Goal: Use online tool/utility: Utilize a website feature to perform a specific function

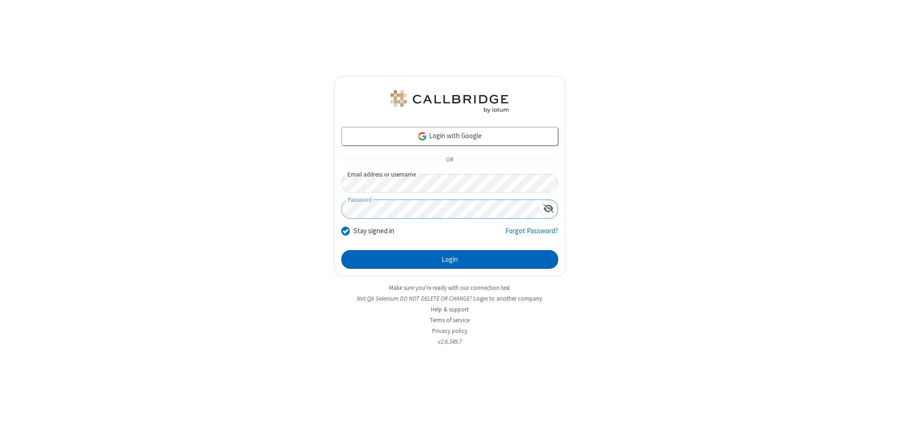
click at [449, 259] on button "Login" at bounding box center [449, 259] width 217 height 19
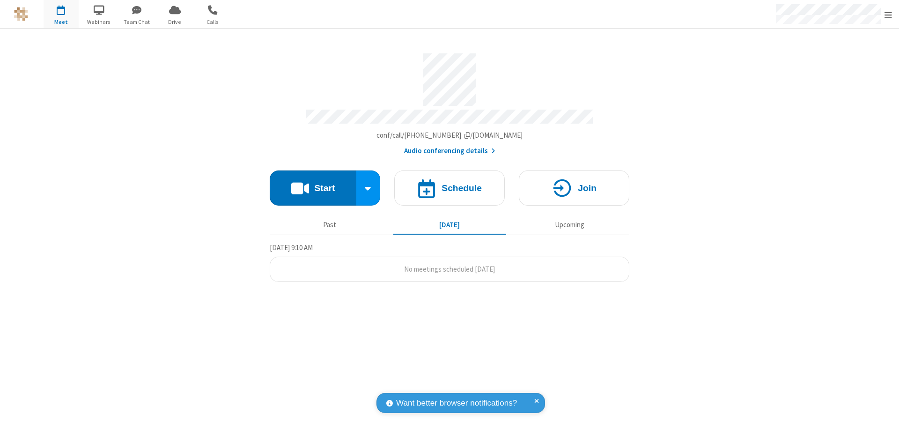
click at [313, 183] on button "Start" at bounding box center [313, 187] width 87 height 35
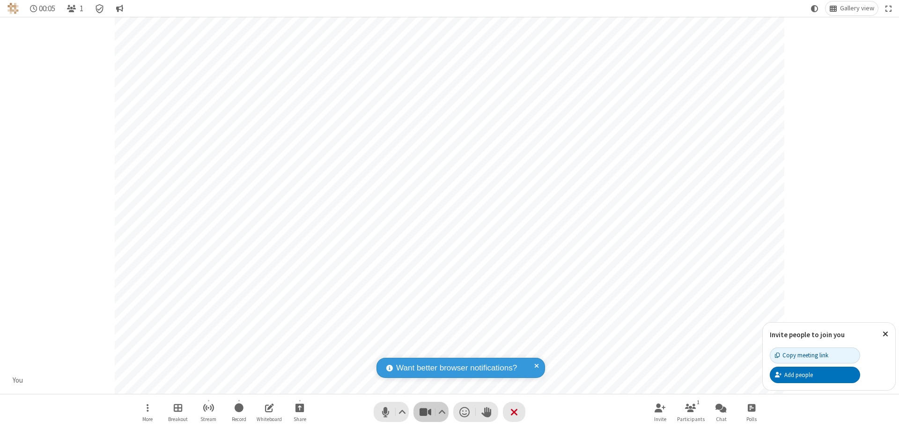
click at [425, 411] on span "Stop video (⌘+Shift+V)" at bounding box center [425, 412] width 14 height 14
click at [425, 411] on span "Start video (⌘+Shift+V)" at bounding box center [425, 412] width 14 height 14
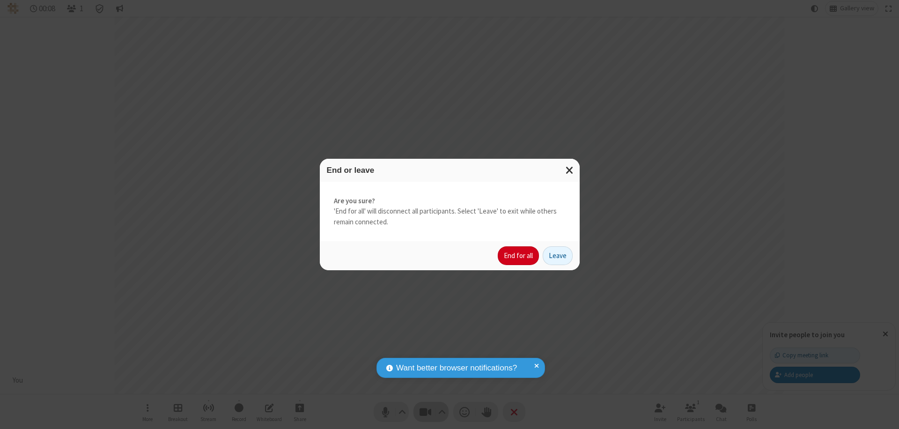
click at [519, 256] on button "End for all" at bounding box center [518, 255] width 41 height 19
